Goal: Task Accomplishment & Management: Complete application form

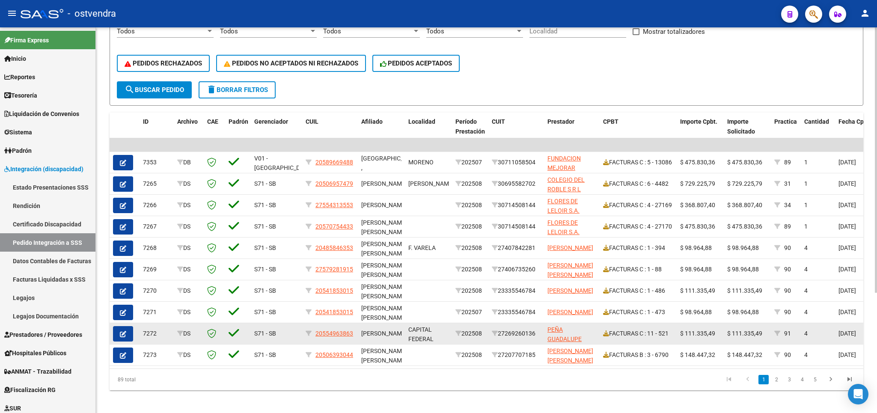
scroll to position [175, 0]
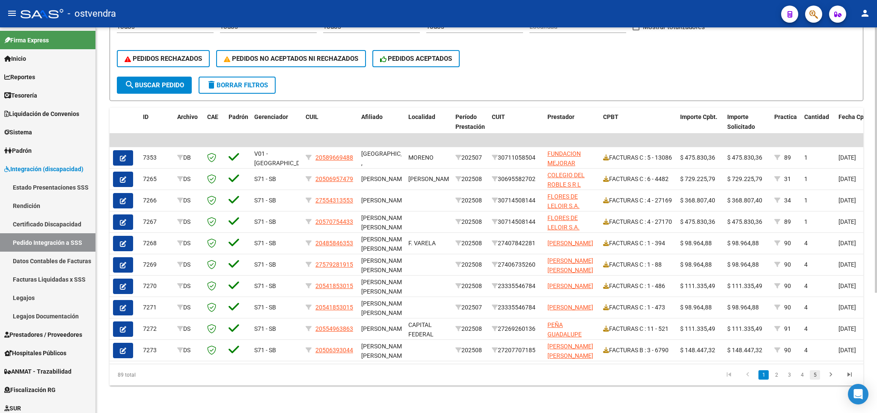
click at [815, 374] on link "5" at bounding box center [815, 374] width 10 height 9
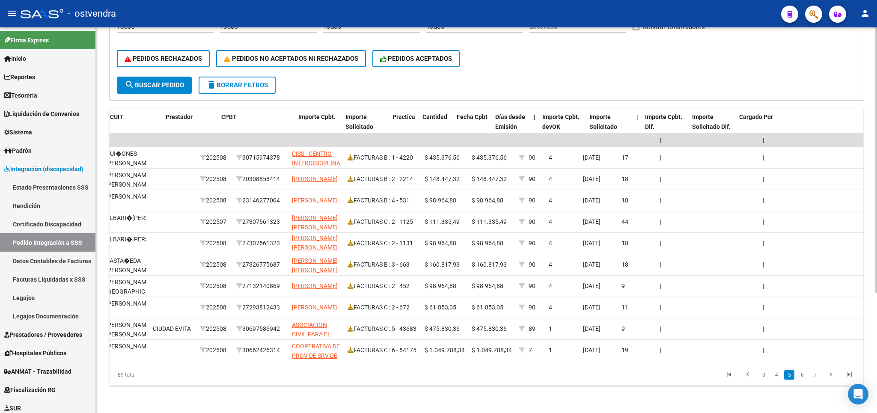
scroll to position [0, 408]
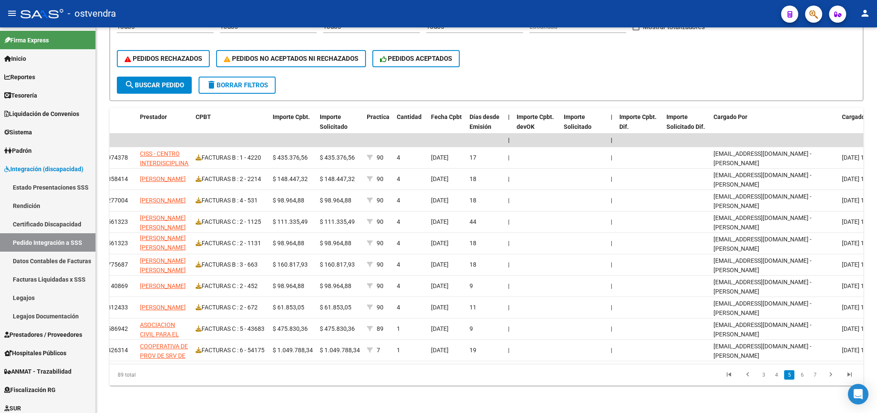
click at [802, 380] on li "6" at bounding box center [802, 375] width 13 height 15
click at [803, 378] on link "6" at bounding box center [802, 374] width 10 height 9
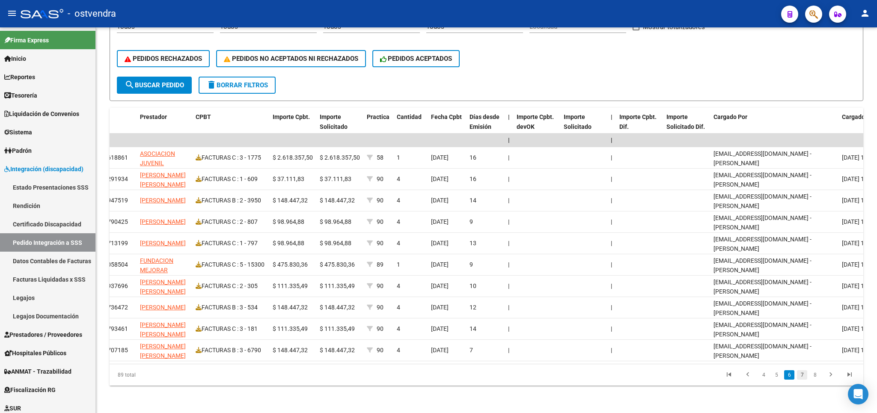
click at [804, 377] on link "7" at bounding box center [802, 374] width 10 height 9
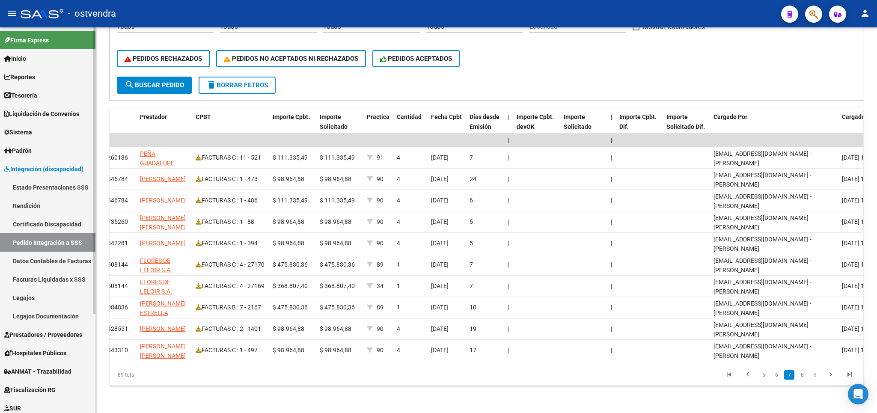
click at [34, 335] on span "Prestadores / Proveedores" at bounding box center [43, 334] width 78 height 9
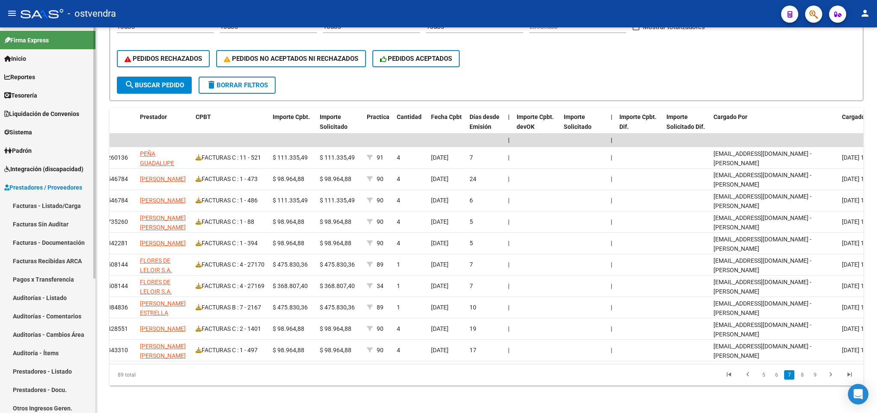
click at [44, 202] on link "Facturas - Listado/Carga" at bounding box center [47, 206] width 95 height 18
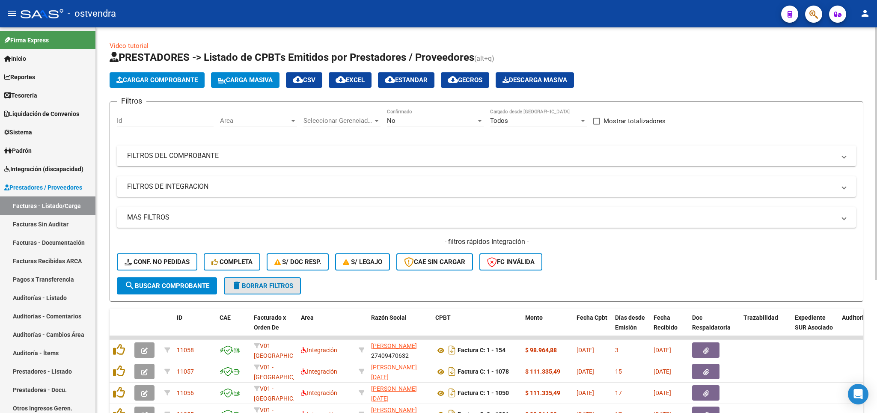
click at [249, 291] on button "delete Borrar Filtros" at bounding box center [262, 285] width 77 height 17
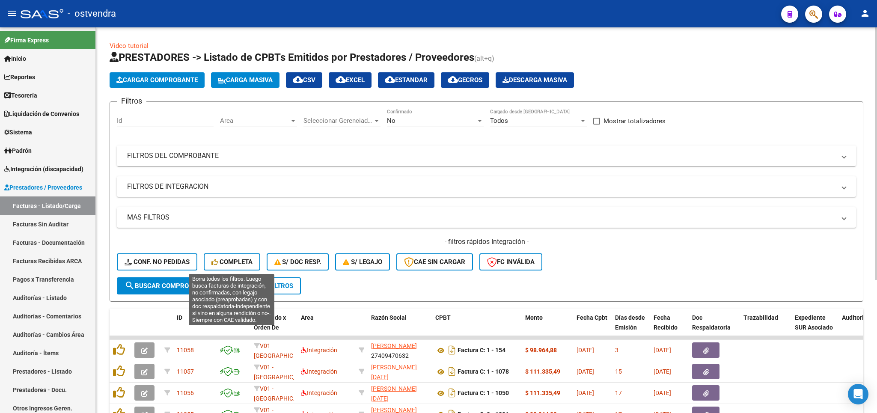
click at [241, 263] on span "Completa" at bounding box center [232, 262] width 41 height 8
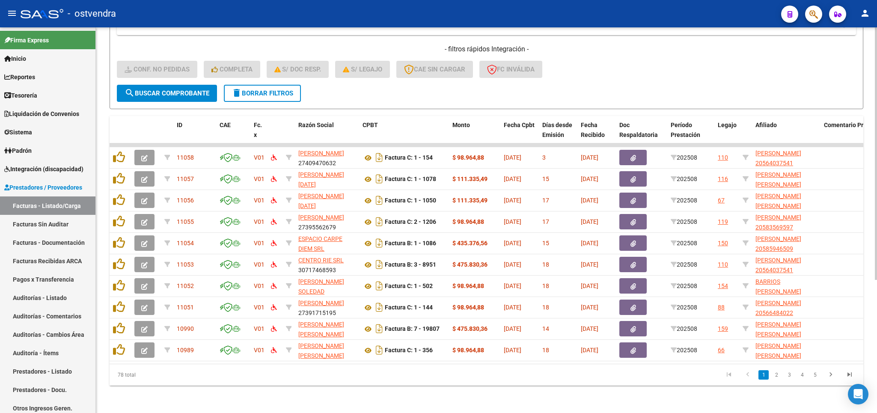
scroll to position [203, 0]
click at [814, 375] on link "5" at bounding box center [815, 374] width 10 height 9
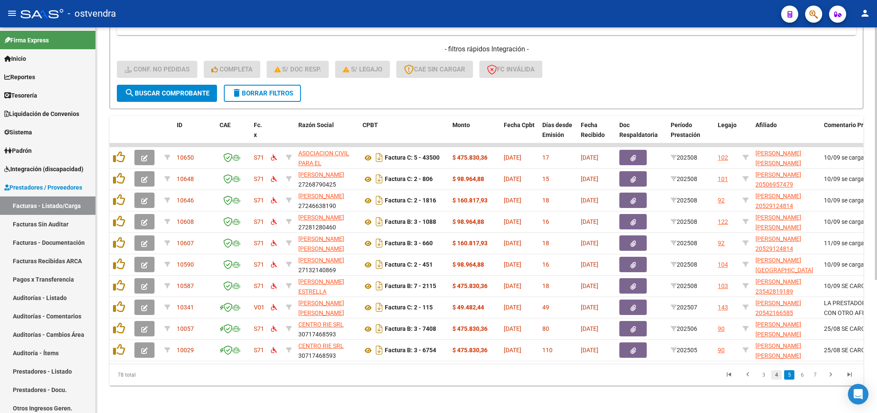
click at [775, 375] on link "4" at bounding box center [777, 374] width 10 height 9
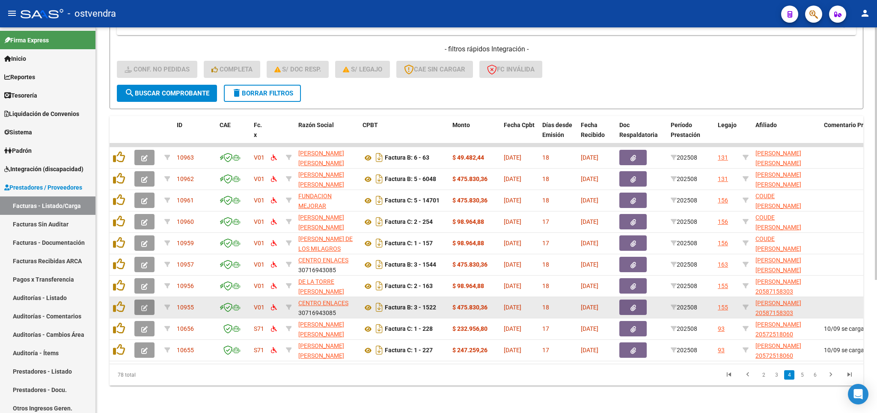
click at [146, 305] on icon "button" at bounding box center [144, 308] width 6 height 6
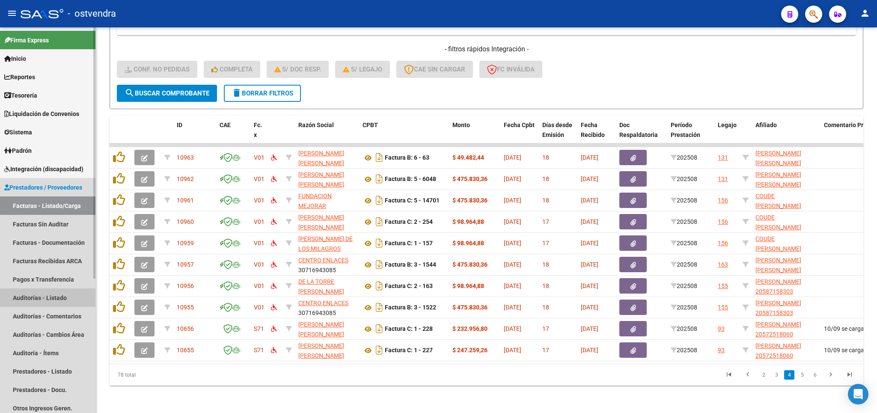
click at [42, 293] on link "Auditorías - Listado" at bounding box center [47, 298] width 95 height 18
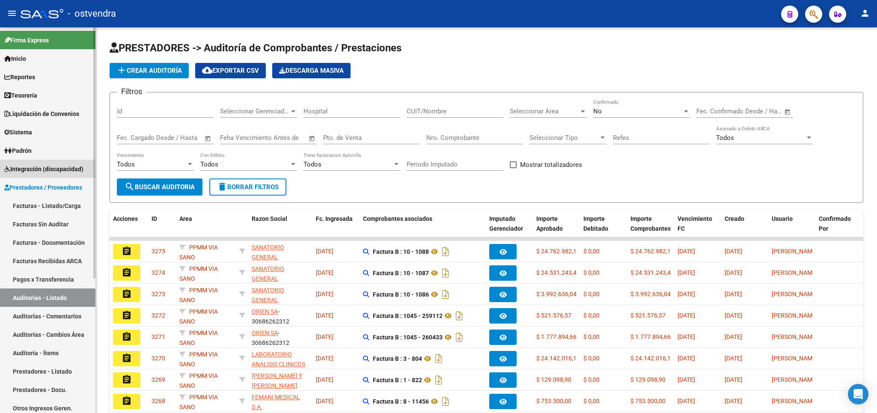
click at [24, 170] on span "Integración (discapacidad)" at bounding box center [43, 168] width 79 height 9
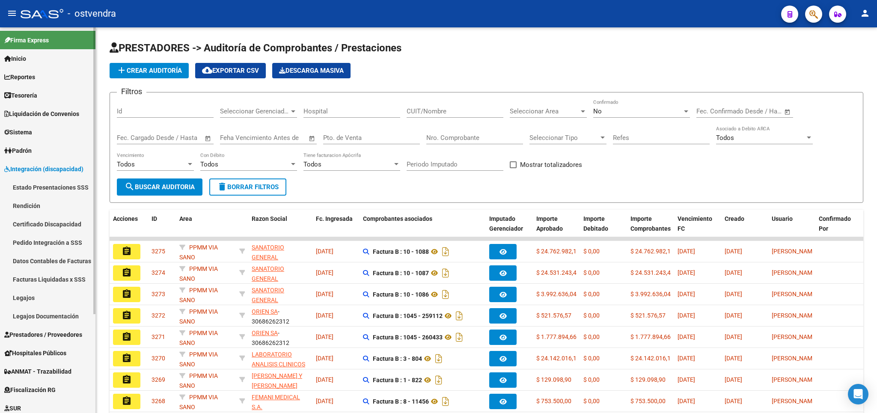
click at [31, 295] on link "Legajos" at bounding box center [47, 298] width 95 height 18
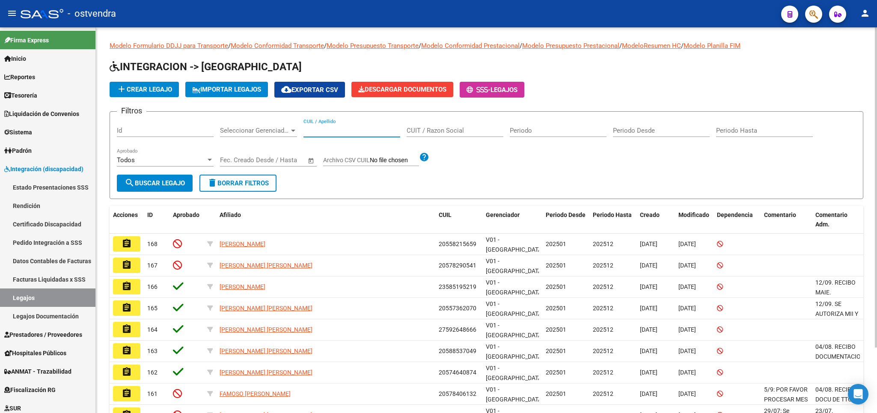
click at [348, 131] on input "CUIL / Apellido" at bounding box center [352, 131] width 97 height 8
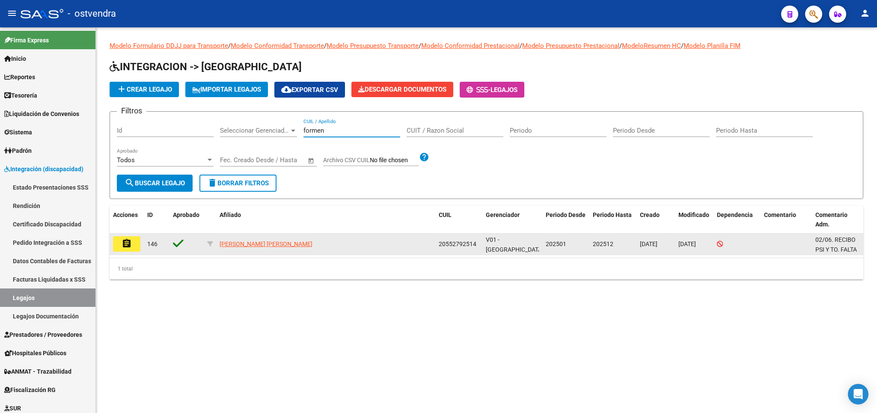
type input "formen"
click at [135, 248] on button "assignment" at bounding box center [126, 243] width 27 height 15
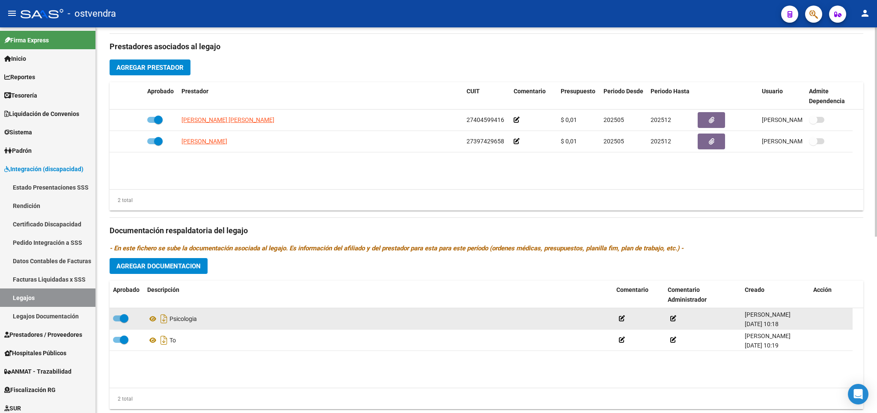
scroll to position [301, 0]
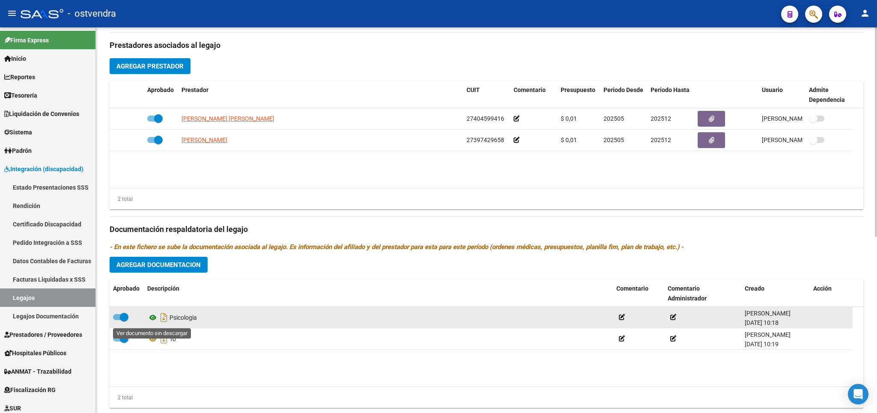
click at [153, 323] on icon at bounding box center [152, 318] width 11 height 10
